Goal: Task Accomplishment & Management: Manage account settings

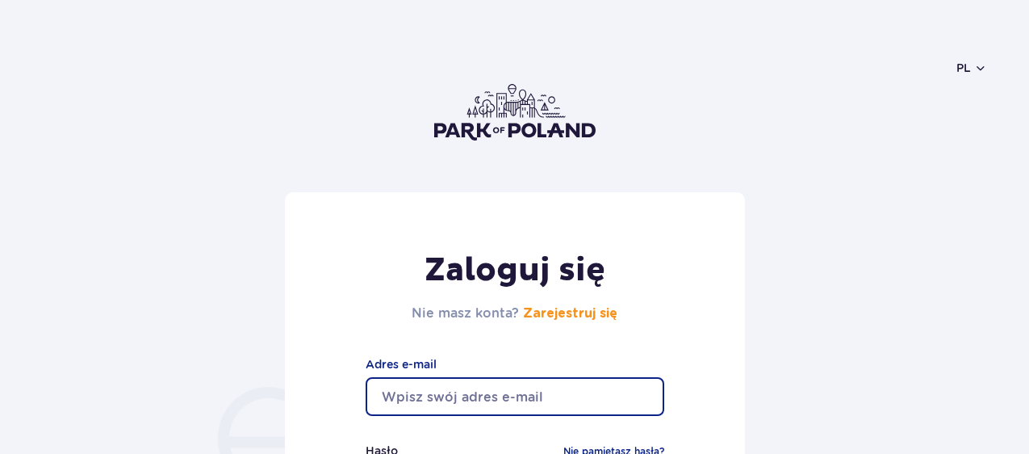
type input "[EMAIL_ADDRESS][DOMAIN_NAME]"
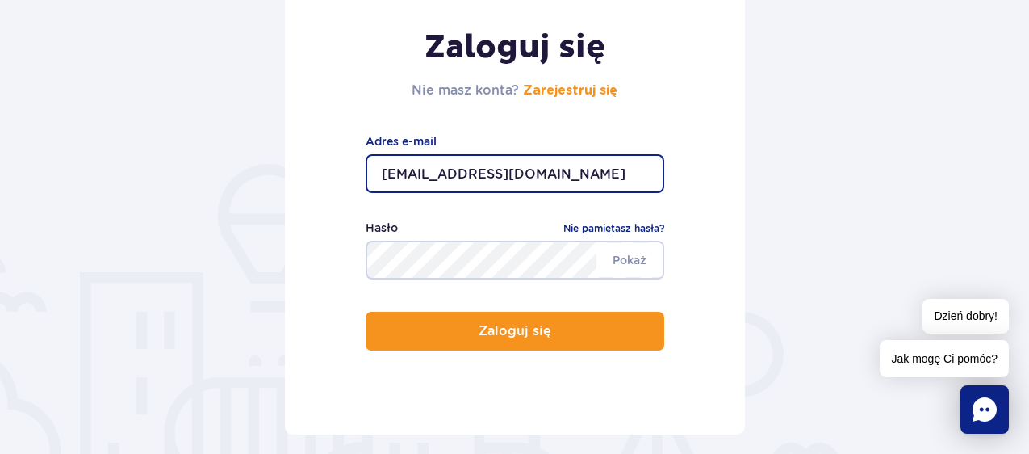
scroll to position [226, 0]
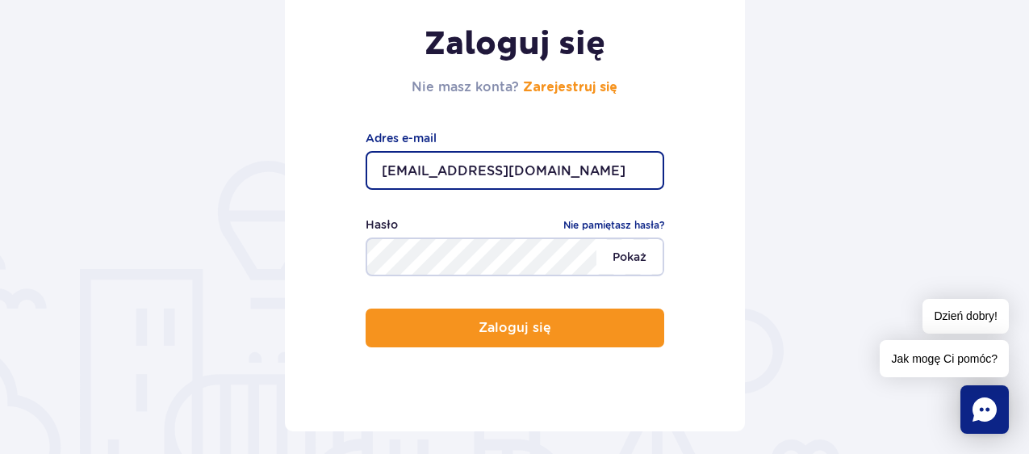
click at [625, 258] on span "Pokaż" at bounding box center [630, 257] width 66 height 34
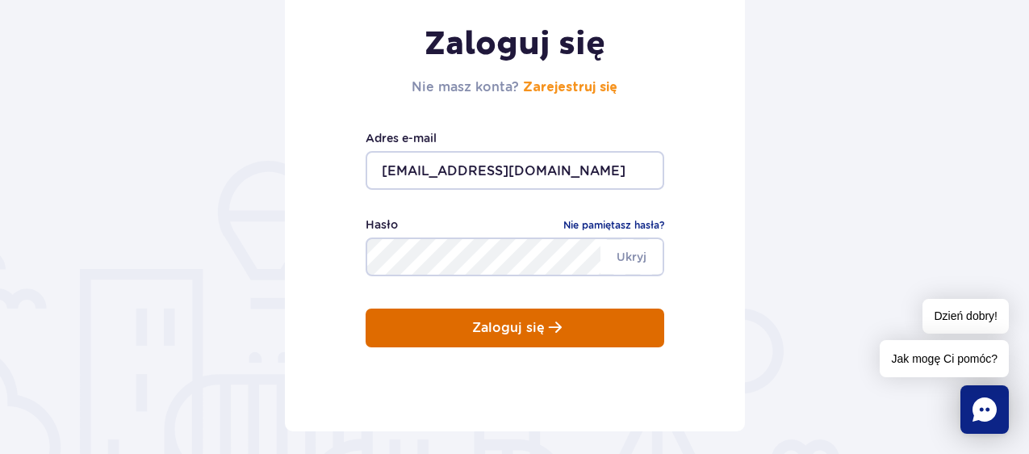
click at [554, 331] on span "submit" at bounding box center [555, 328] width 13 height 14
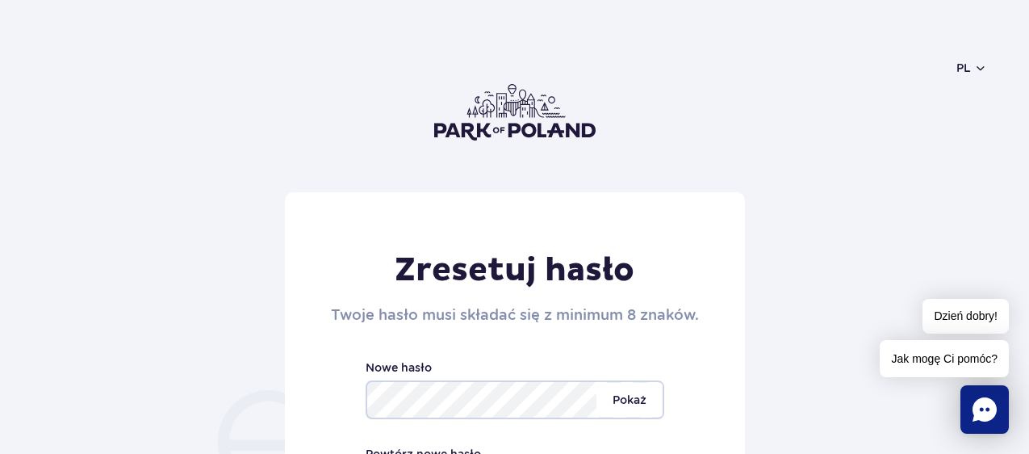
click at [643, 394] on span "Pokaż" at bounding box center [630, 400] width 66 height 34
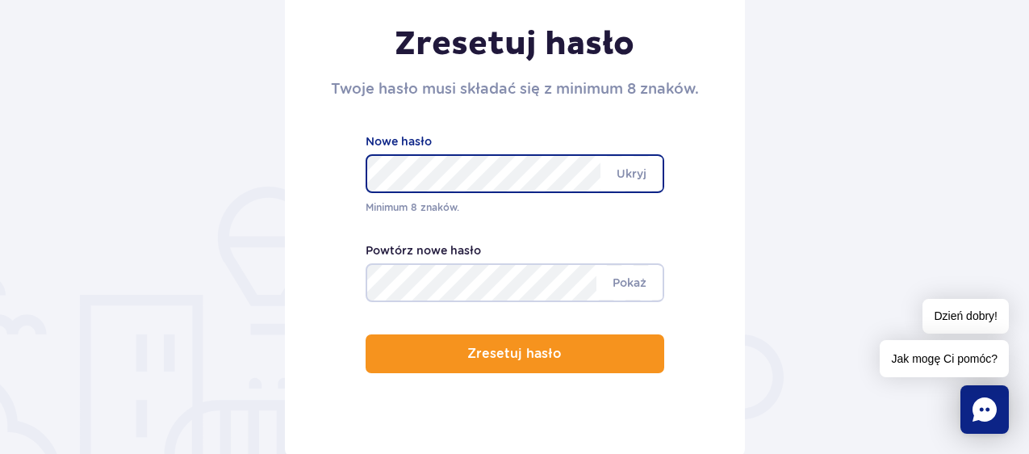
scroll to position [203, 0]
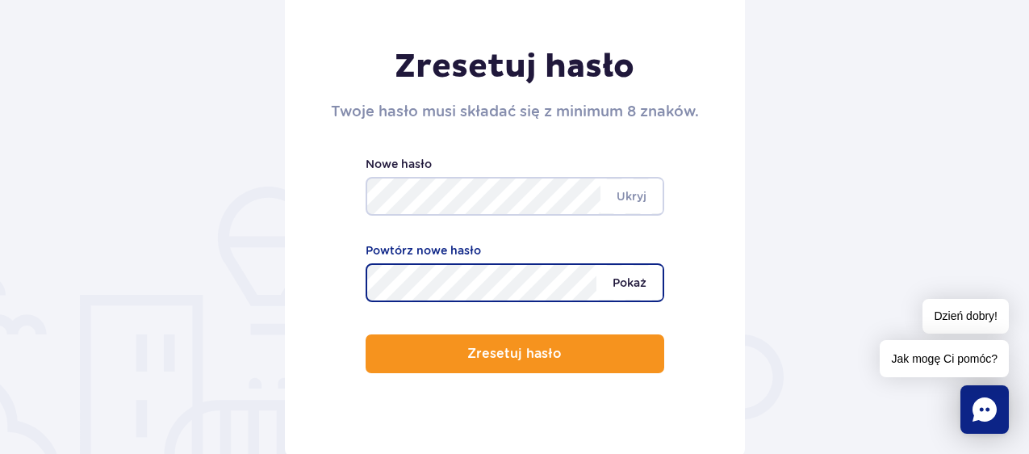
click at [634, 291] on span "Pokaż" at bounding box center [630, 283] width 66 height 34
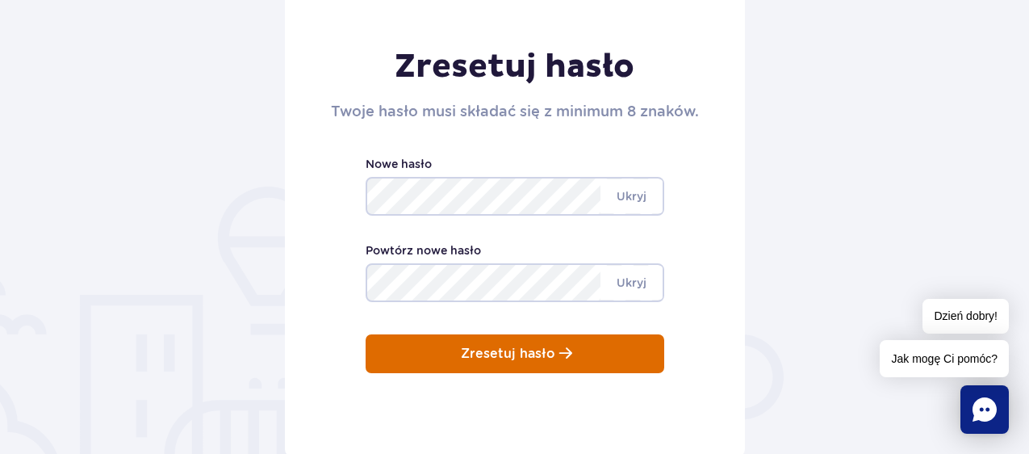
click at [566, 358] on span "submit" at bounding box center [565, 353] width 13 height 14
